Goal: Submit feedback/report problem

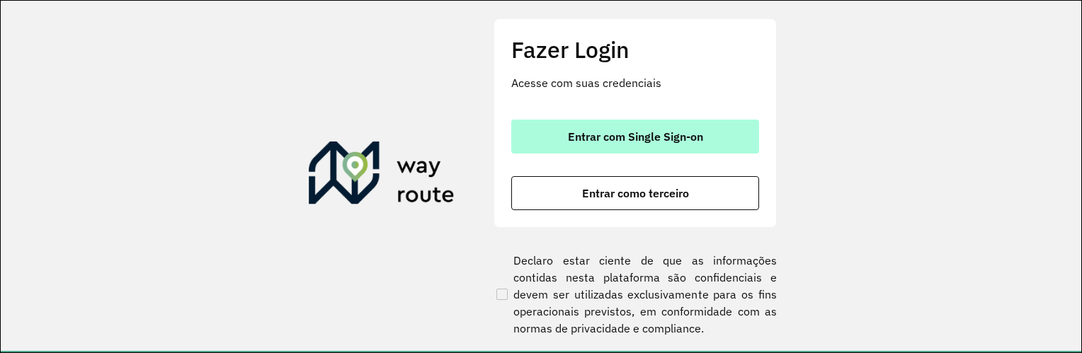
click at [663, 137] on span "Entrar com Single Sign-on" at bounding box center [635, 136] width 135 height 11
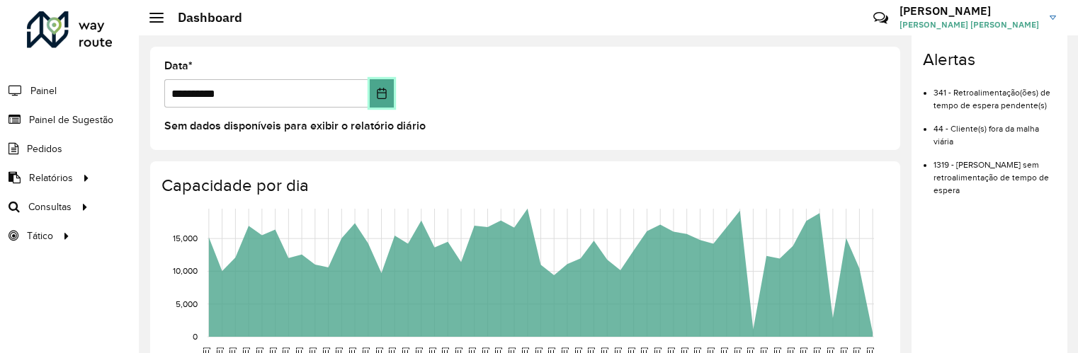
click at [381, 92] on icon "Choose Date" at bounding box center [381, 93] width 11 height 11
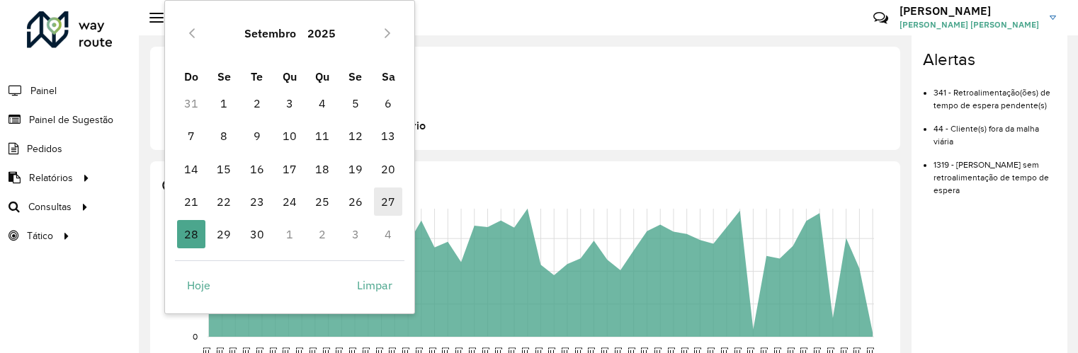
click at [383, 206] on span "27" at bounding box center [388, 202] width 28 height 28
type input "**********"
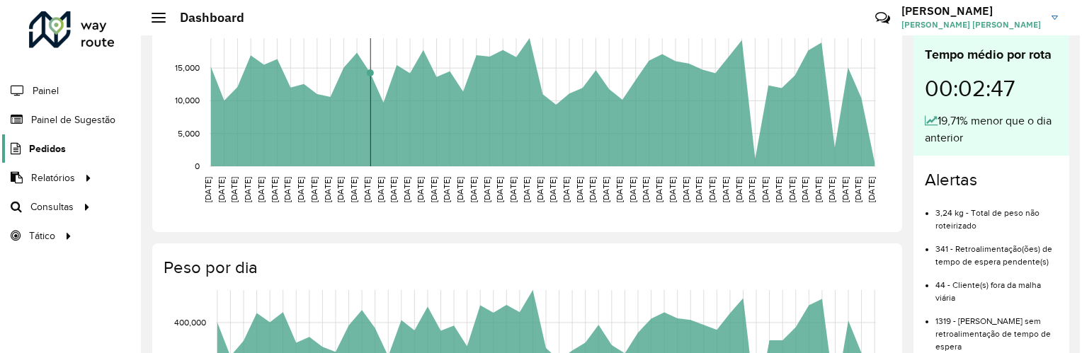
scroll to position [59, 0]
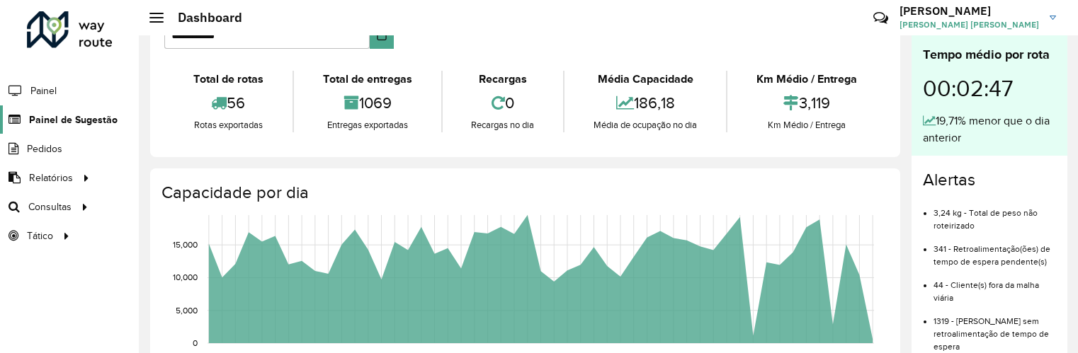
click at [55, 111] on link "Painel de Sugestão" at bounding box center [59, 120] width 118 height 28
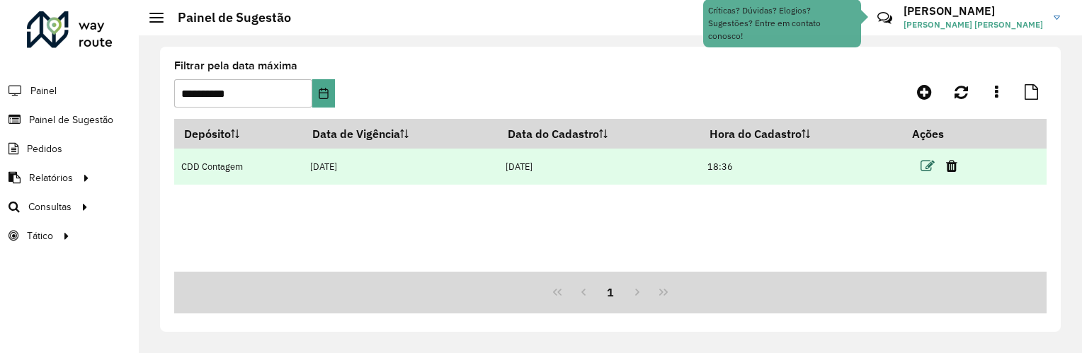
click at [927, 166] on icon at bounding box center [928, 166] width 14 height 14
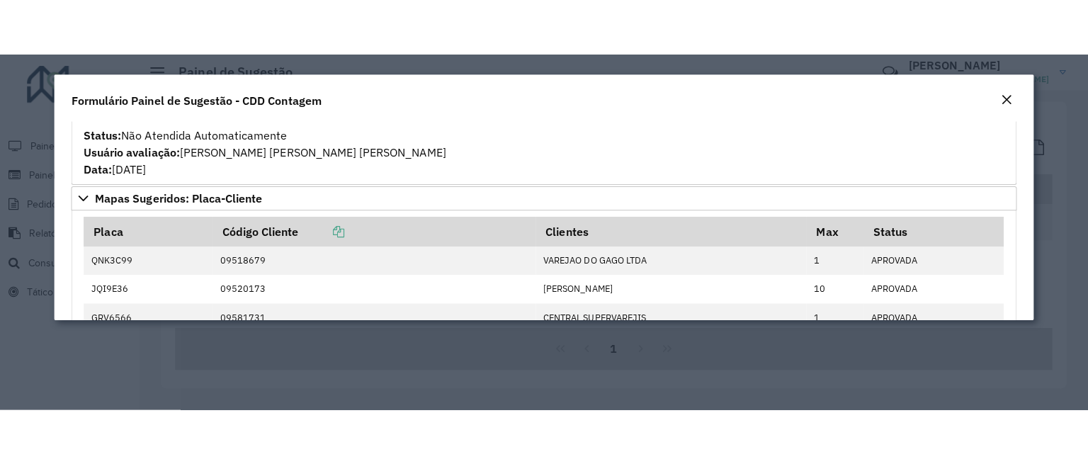
scroll to position [885, 0]
